Goal: Information Seeking & Learning: Learn about a topic

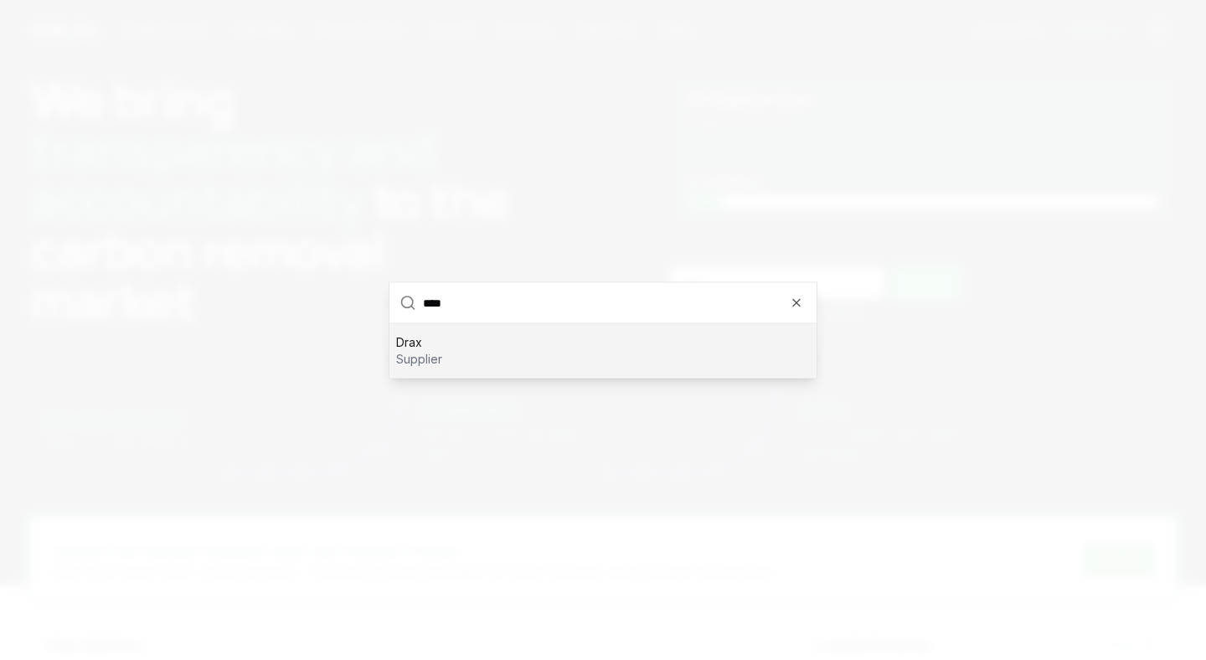
type input "****"
click at [415, 356] on p "supplier" at bounding box center [419, 359] width 46 height 17
